Goal: Navigation & Orientation: Find specific page/section

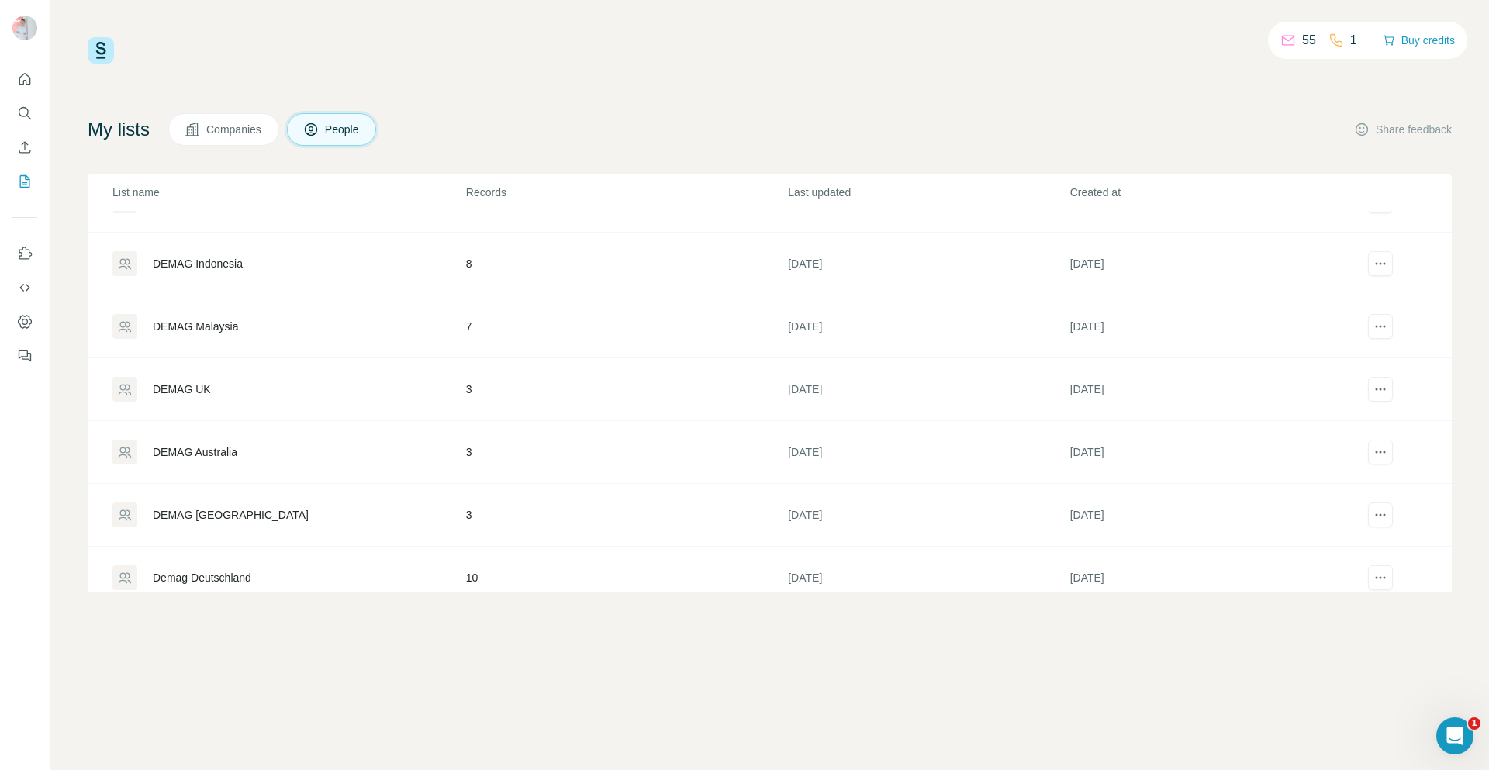
scroll to position [233, 0]
click at [215, 325] on div "DEMAG Australia" at bounding box center [195, 324] width 85 height 16
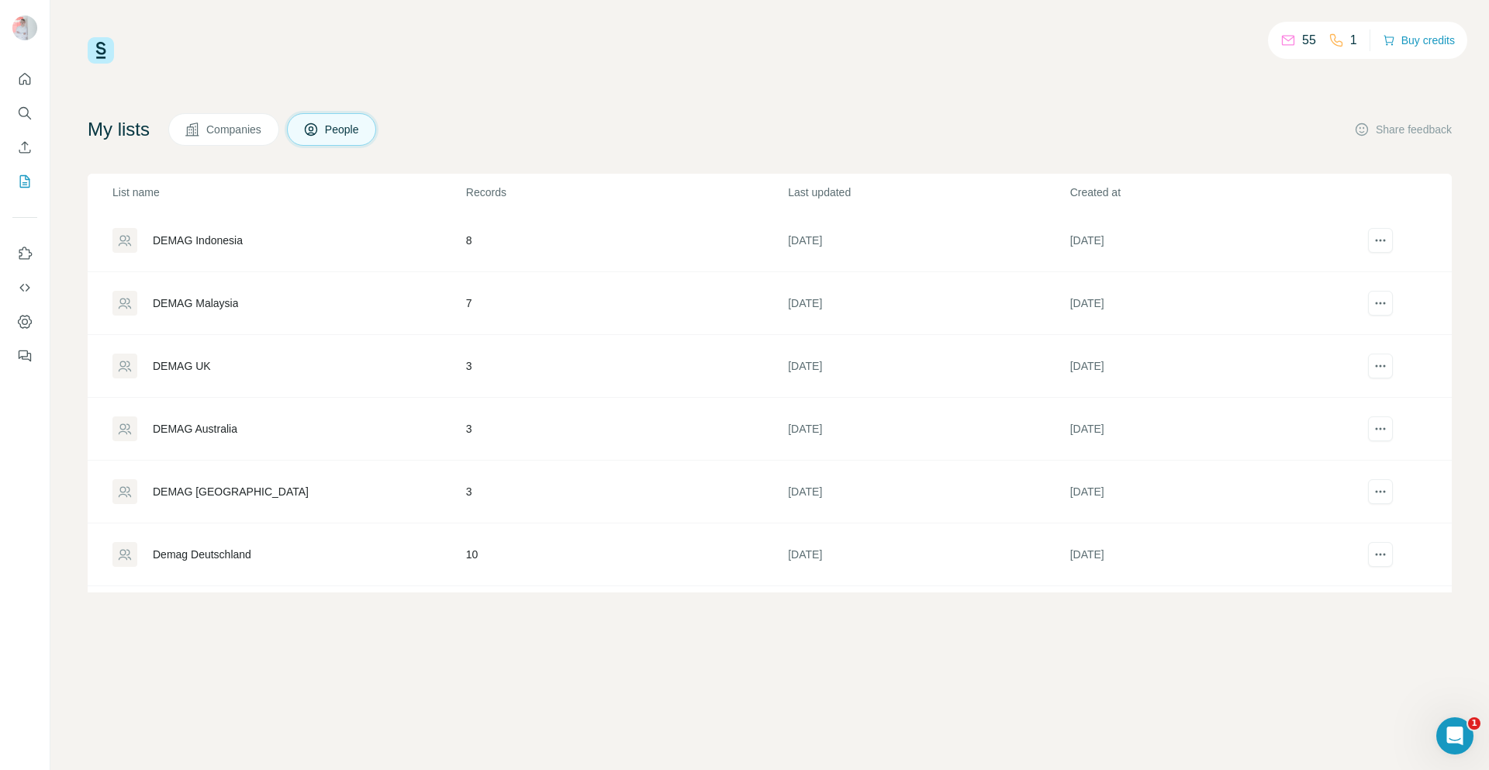
scroll to position [155, 0]
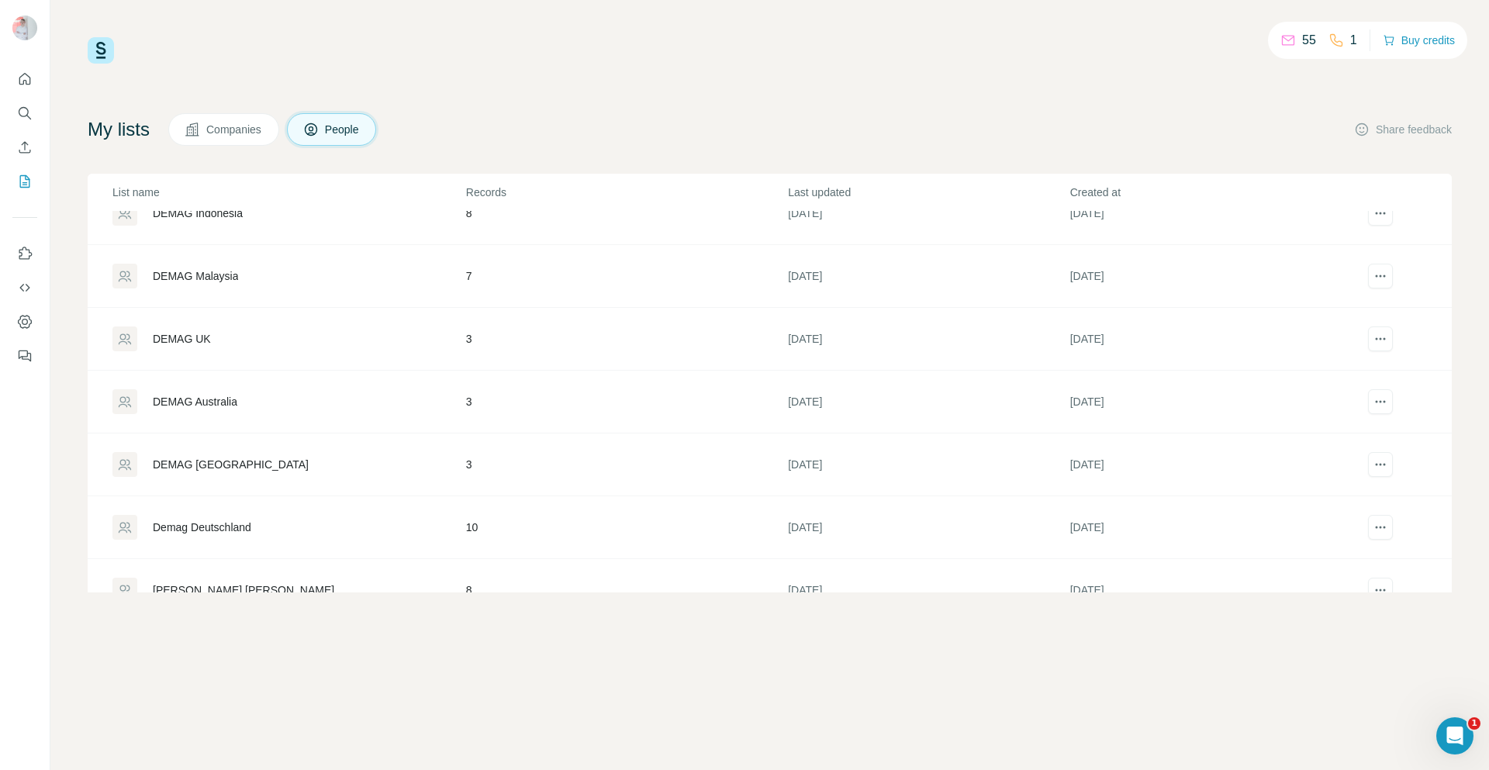
click at [188, 340] on div "DEMAG UK" at bounding box center [182, 339] width 58 height 16
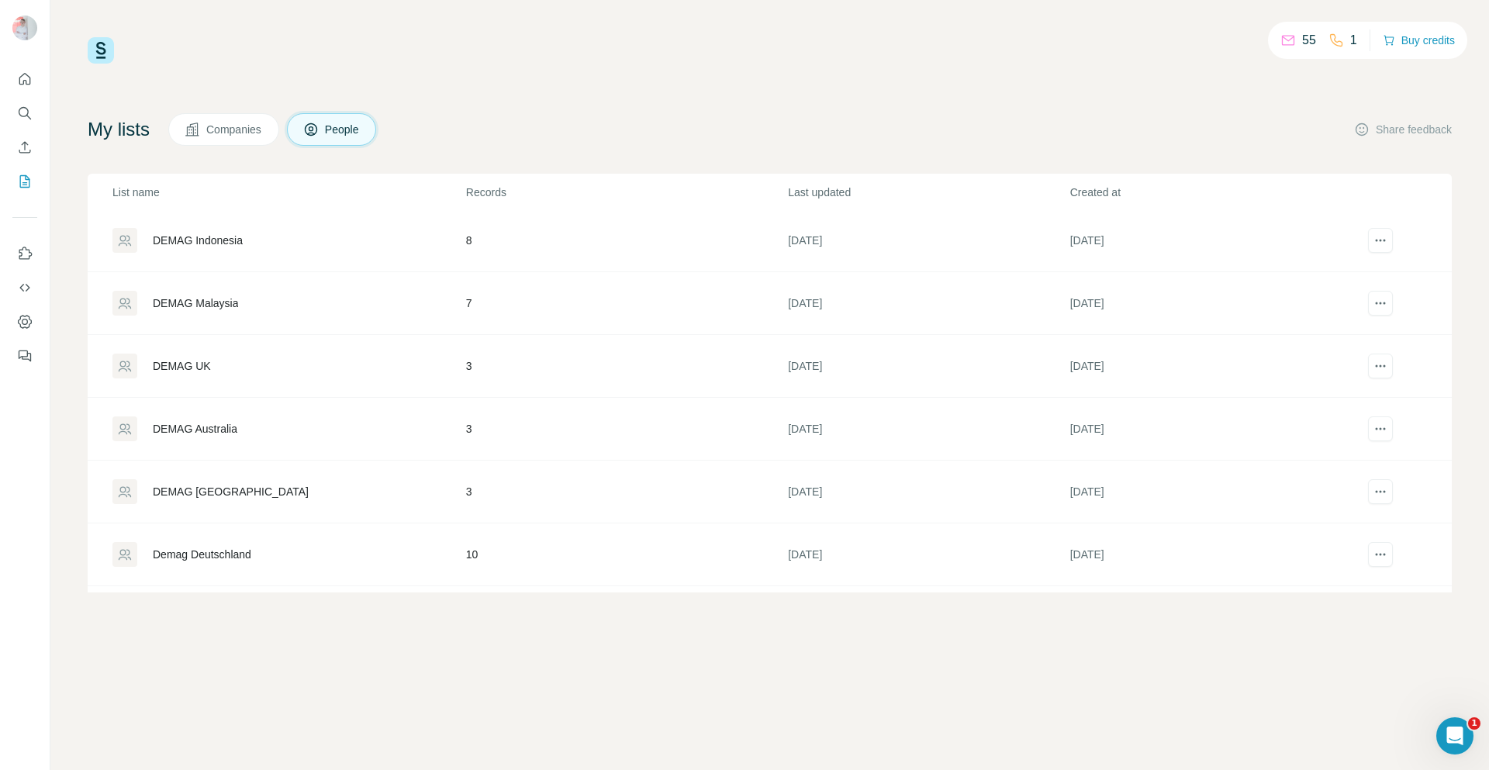
scroll to position [78, 0]
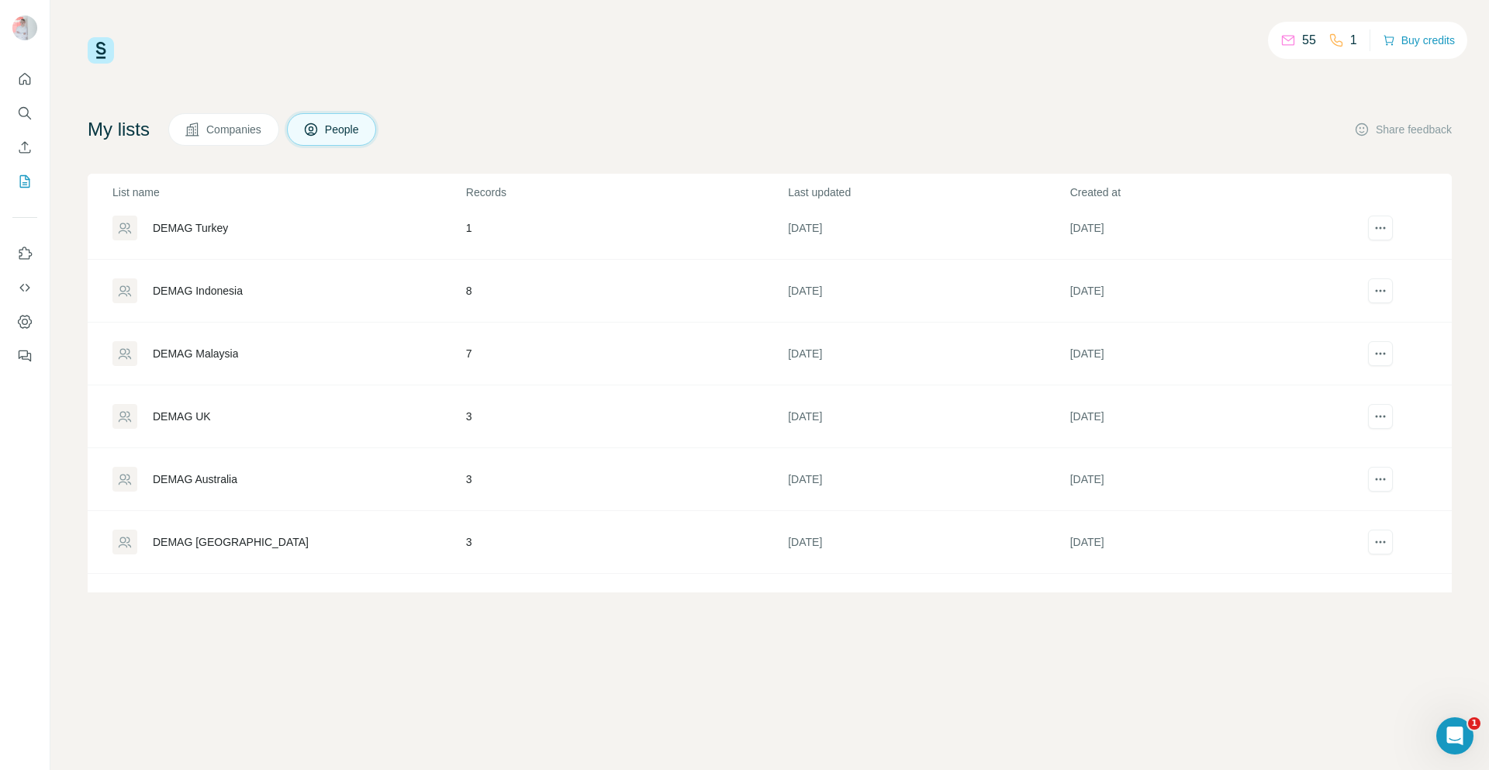
click at [212, 352] on div "DEMAG Malaysia" at bounding box center [195, 354] width 85 height 16
